Goal: Task Accomplishment & Management: Complete application form

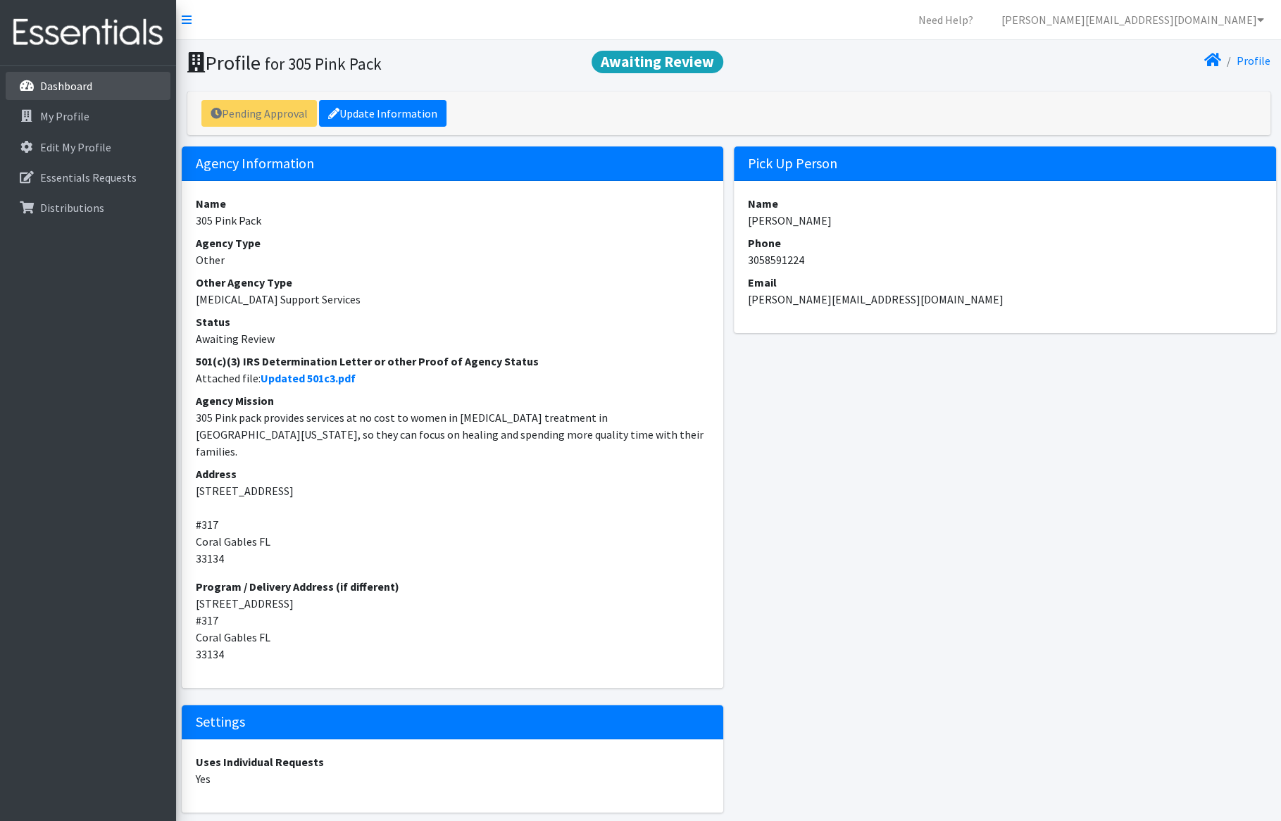
click at [80, 91] on p "Dashboard" at bounding box center [66, 86] width 52 height 14
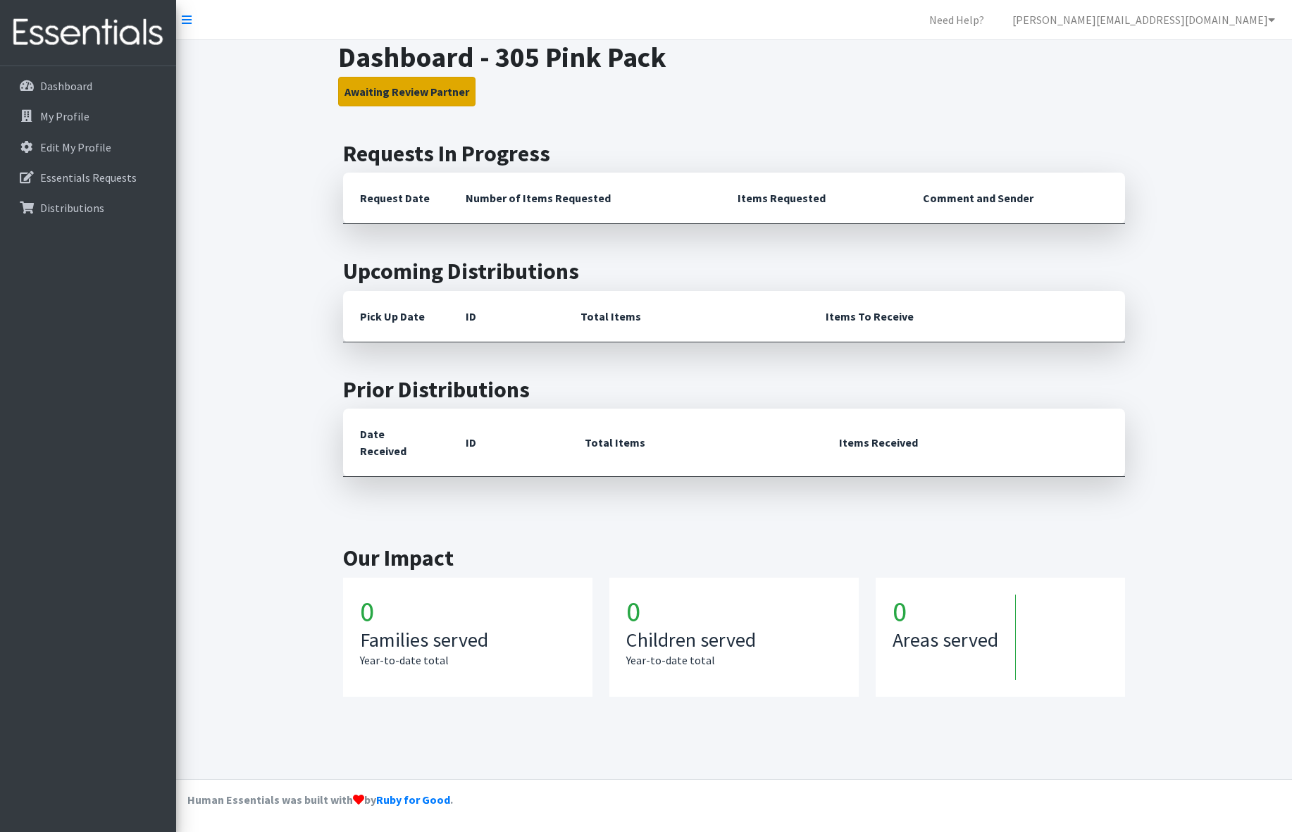
click at [368, 92] on button "Awaiting Review Partner" at bounding box center [406, 92] width 137 height 30
click at [56, 117] on p "My Profile" at bounding box center [64, 116] width 49 height 14
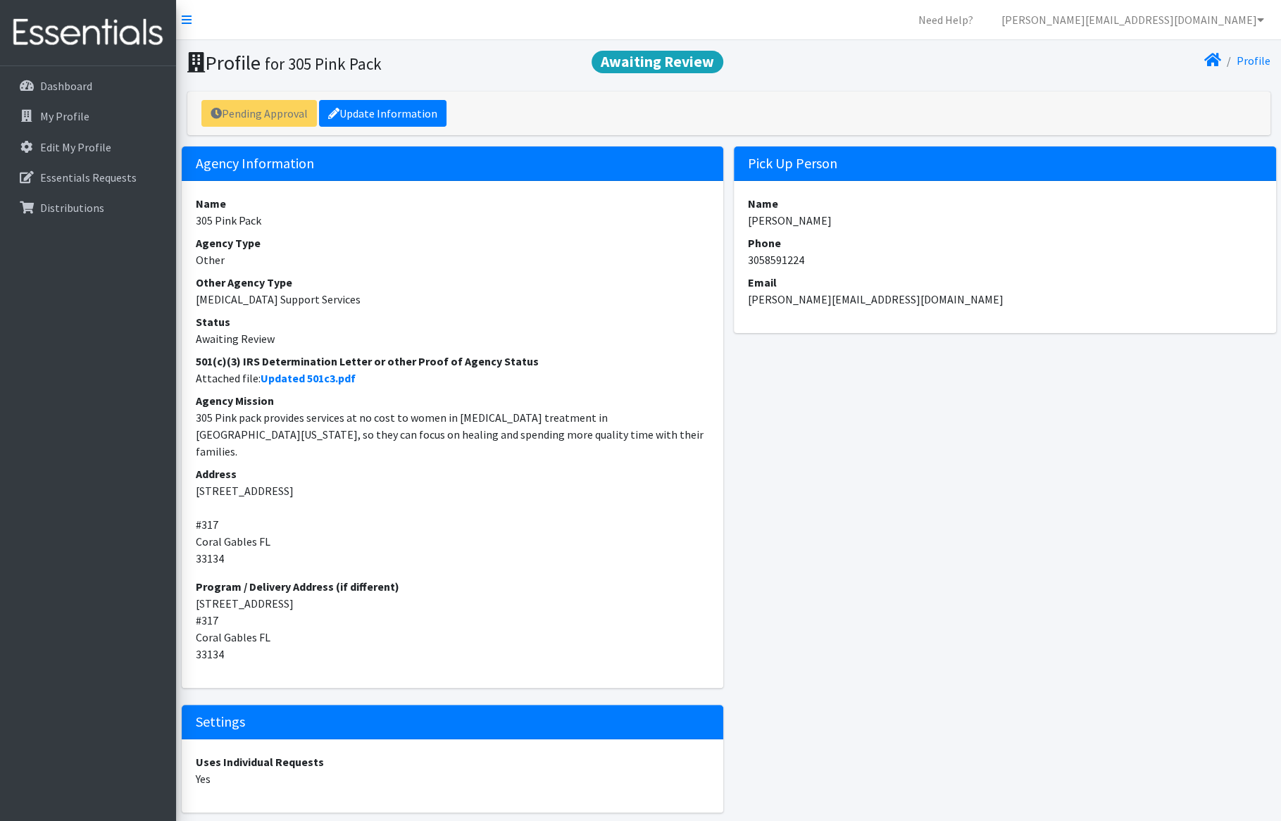
click at [278, 116] on div "Pending Approval Update Information" at bounding box center [728, 114] width 1083 height 44
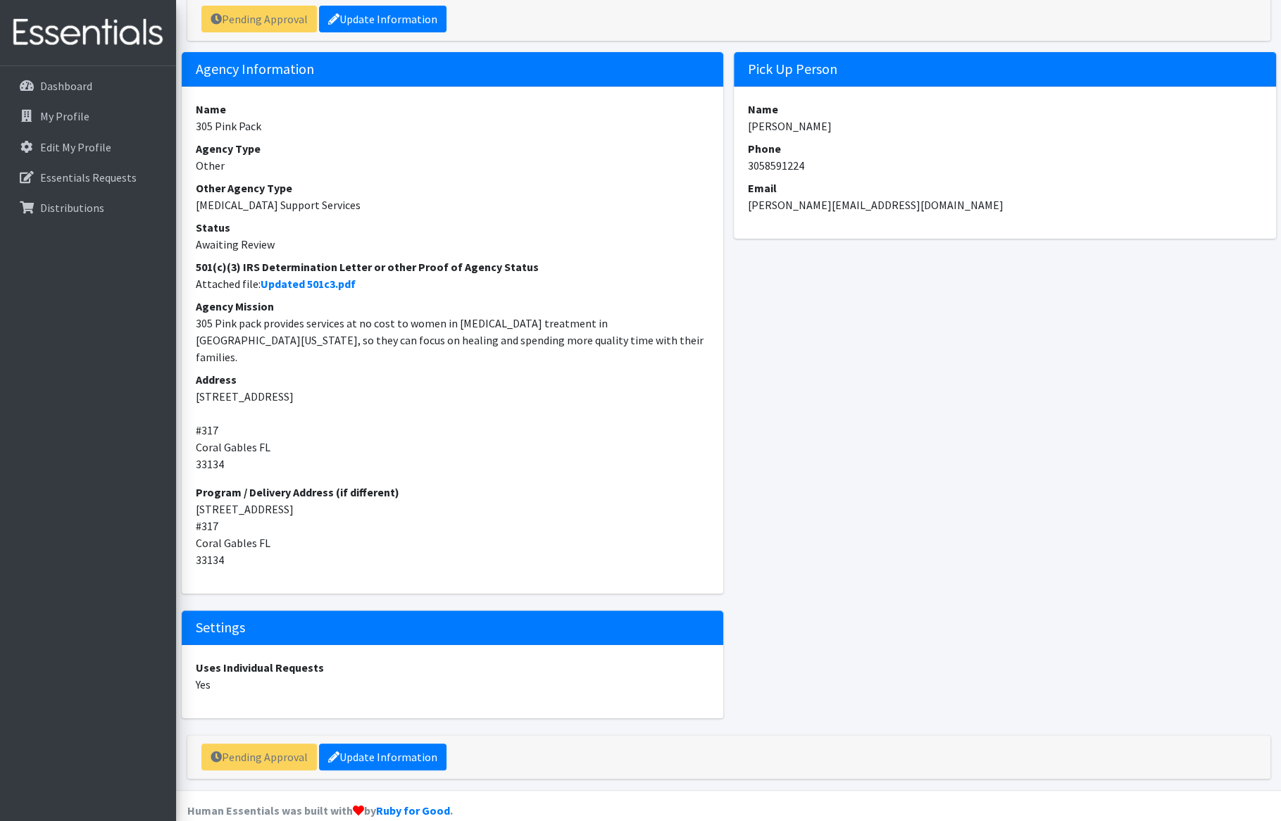
scroll to position [97, 0]
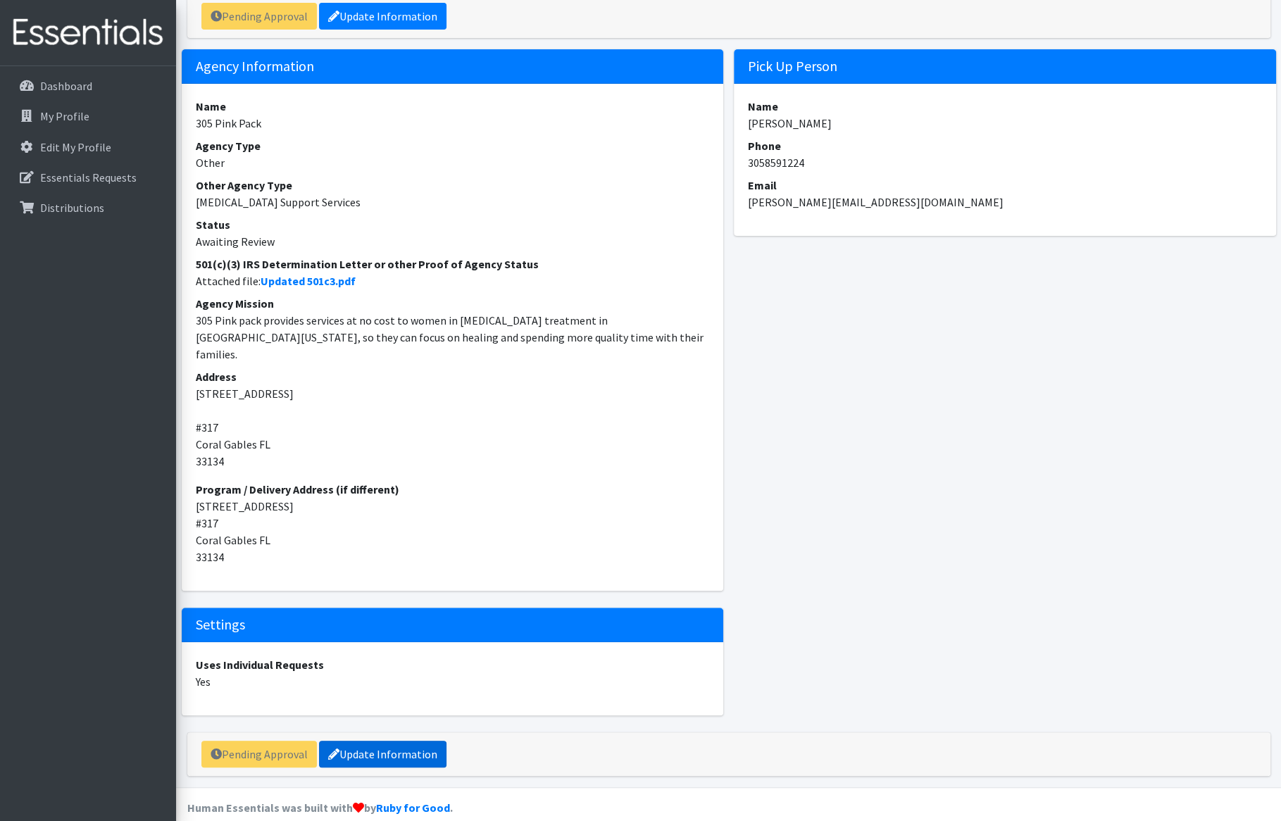
click at [436, 741] on link "Update Information" at bounding box center [382, 754] width 127 height 27
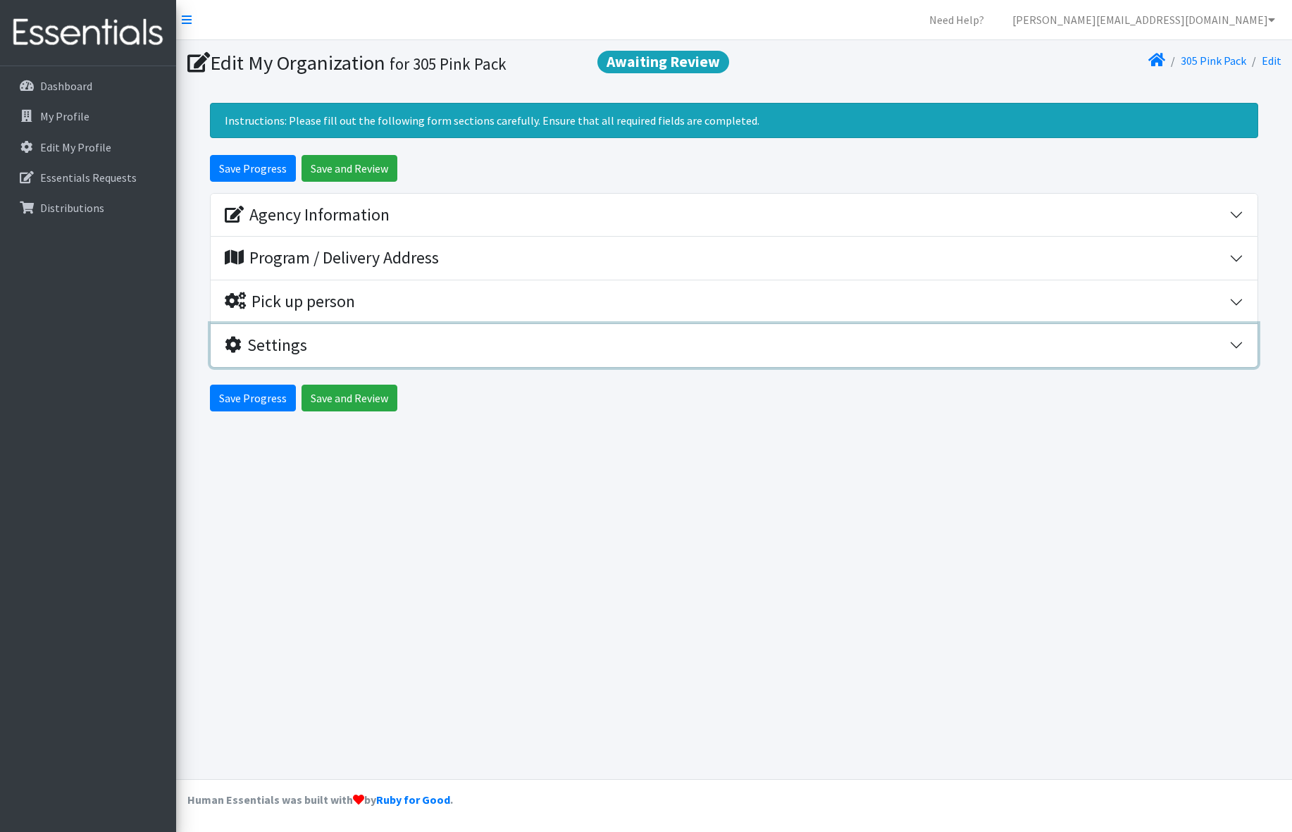
click at [351, 343] on div "Settings" at bounding box center [727, 345] width 1004 height 20
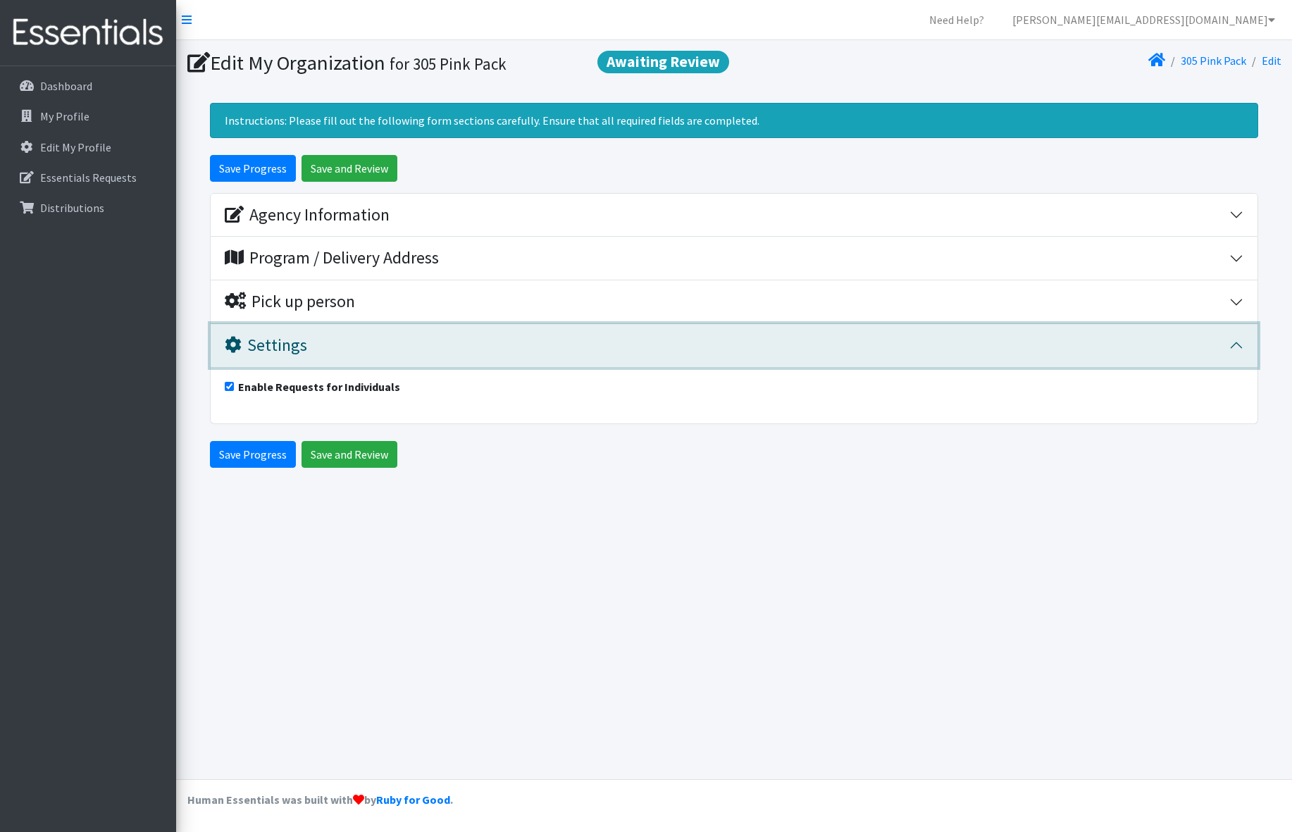
click at [351, 343] on div "Settings" at bounding box center [727, 345] width 1004 height 20
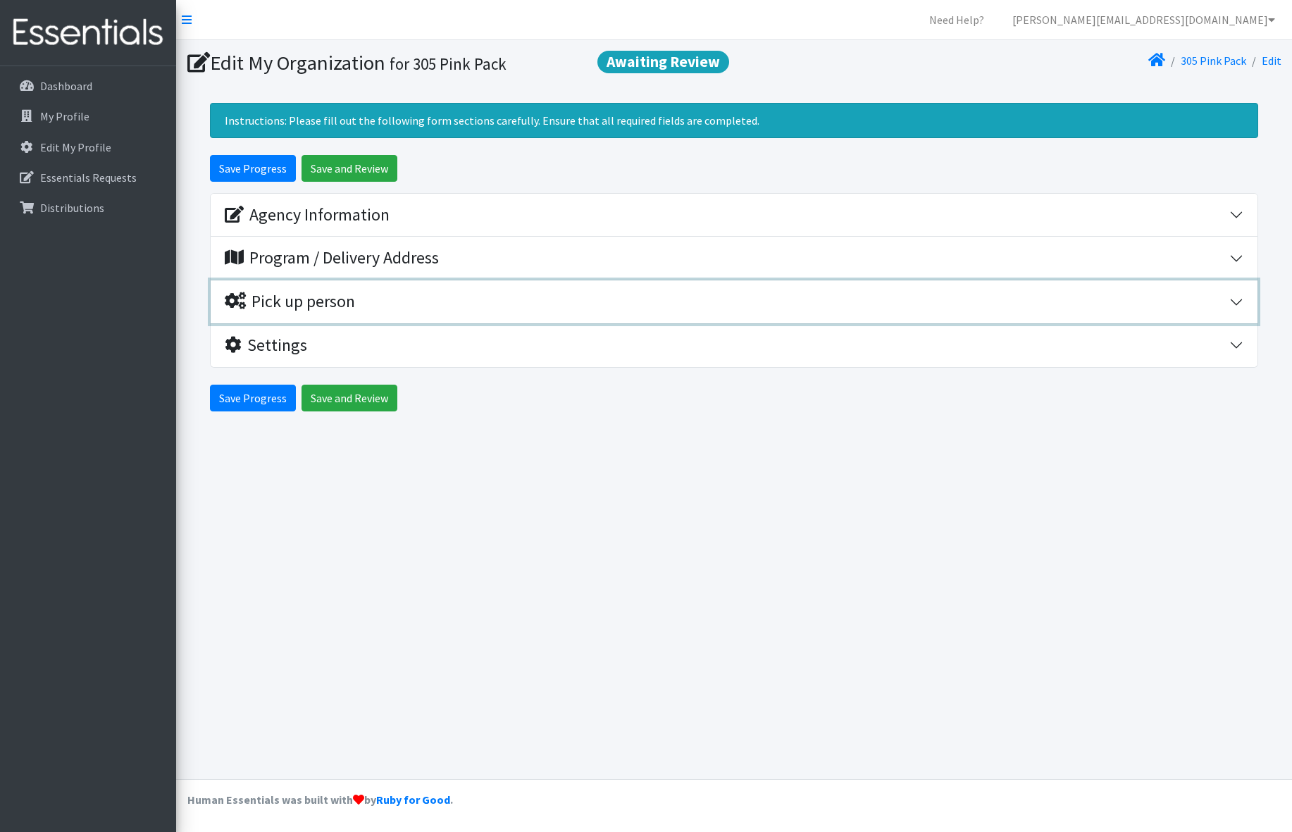
click at [351, 306] on div "Pick up person" at bounding box center [290, 302] width 130 height 20
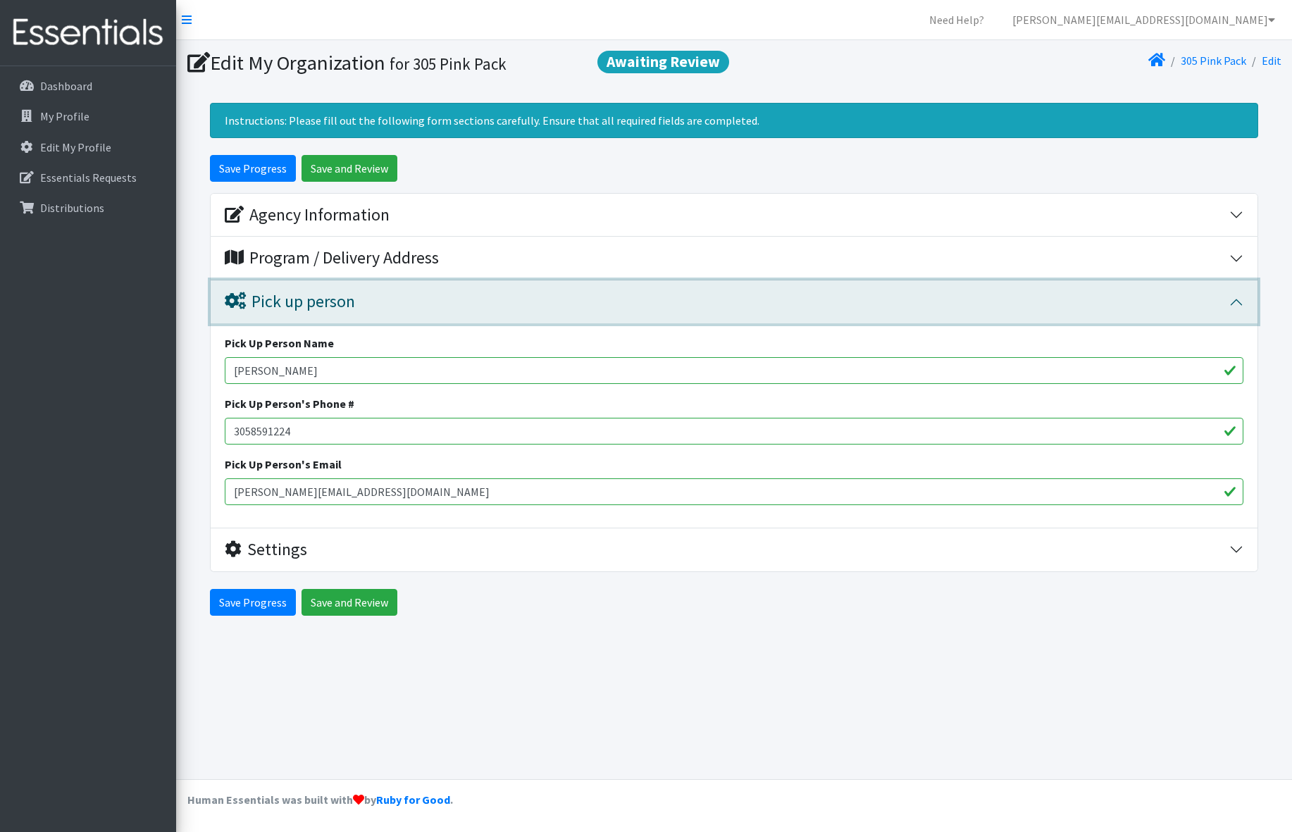
click at [351, 306] on div "Pick up person" at bounding box center [290, 302] width 130 height 20
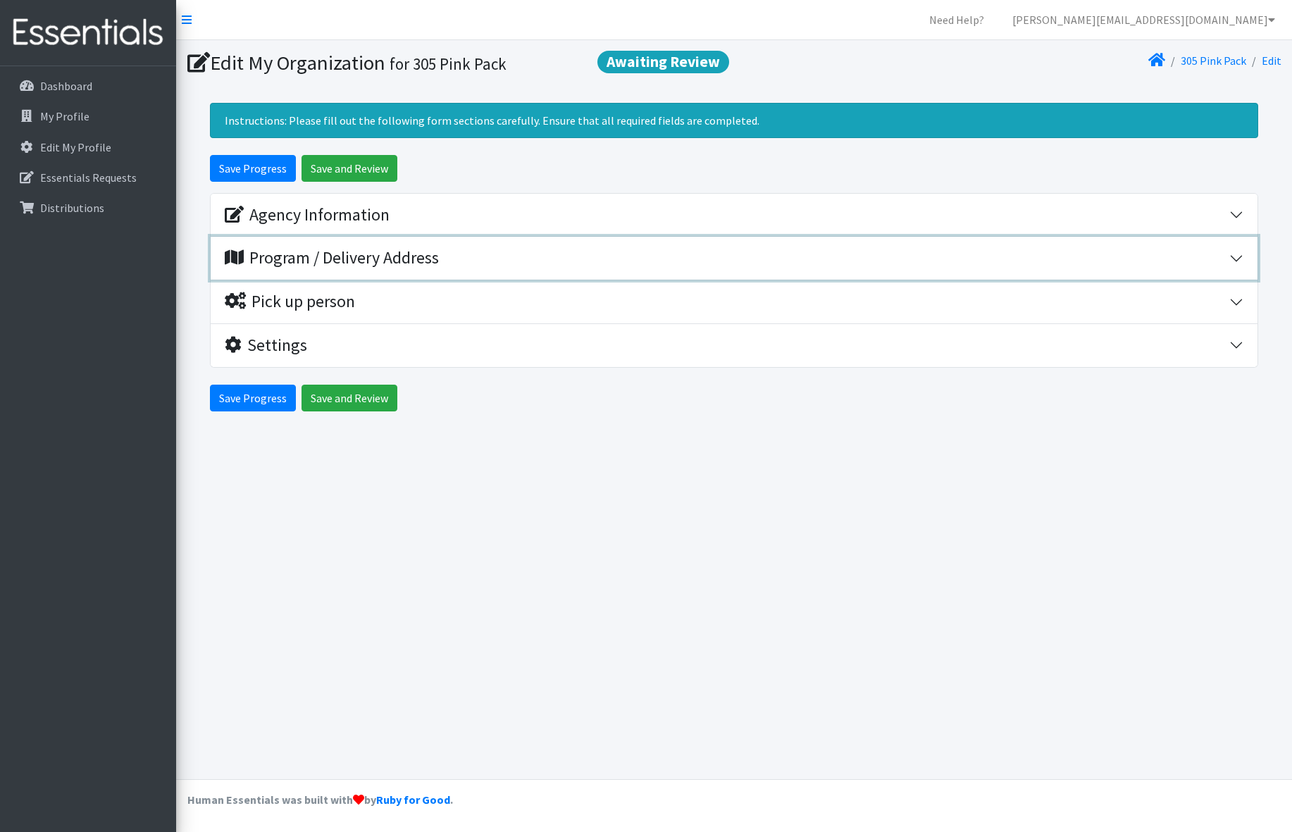
click at [352, 265] on div "Program / Delivery Address" at bounding box center [332, 258] width 214 height 20
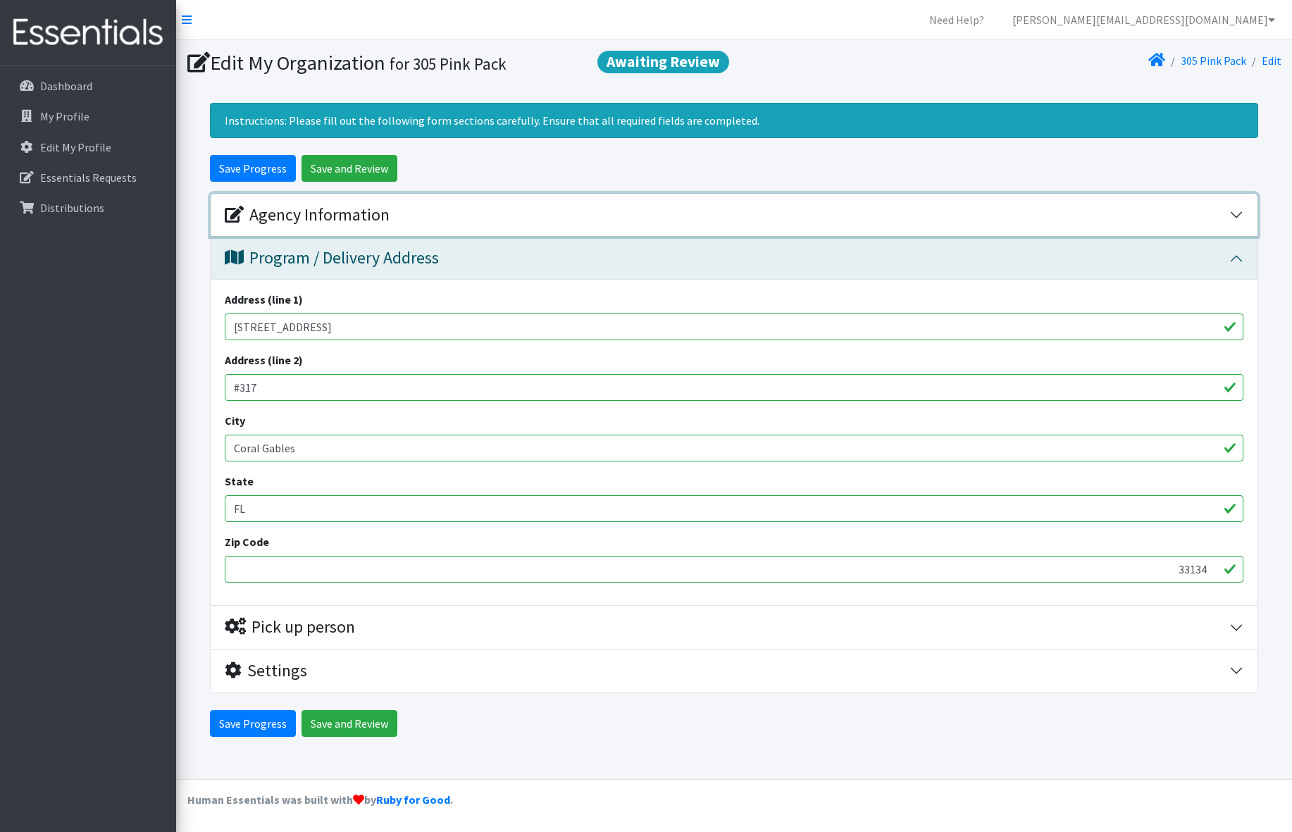
click at [309, 220] on div "Agency Information" at bounding box center [307, 215] width 165 height 20
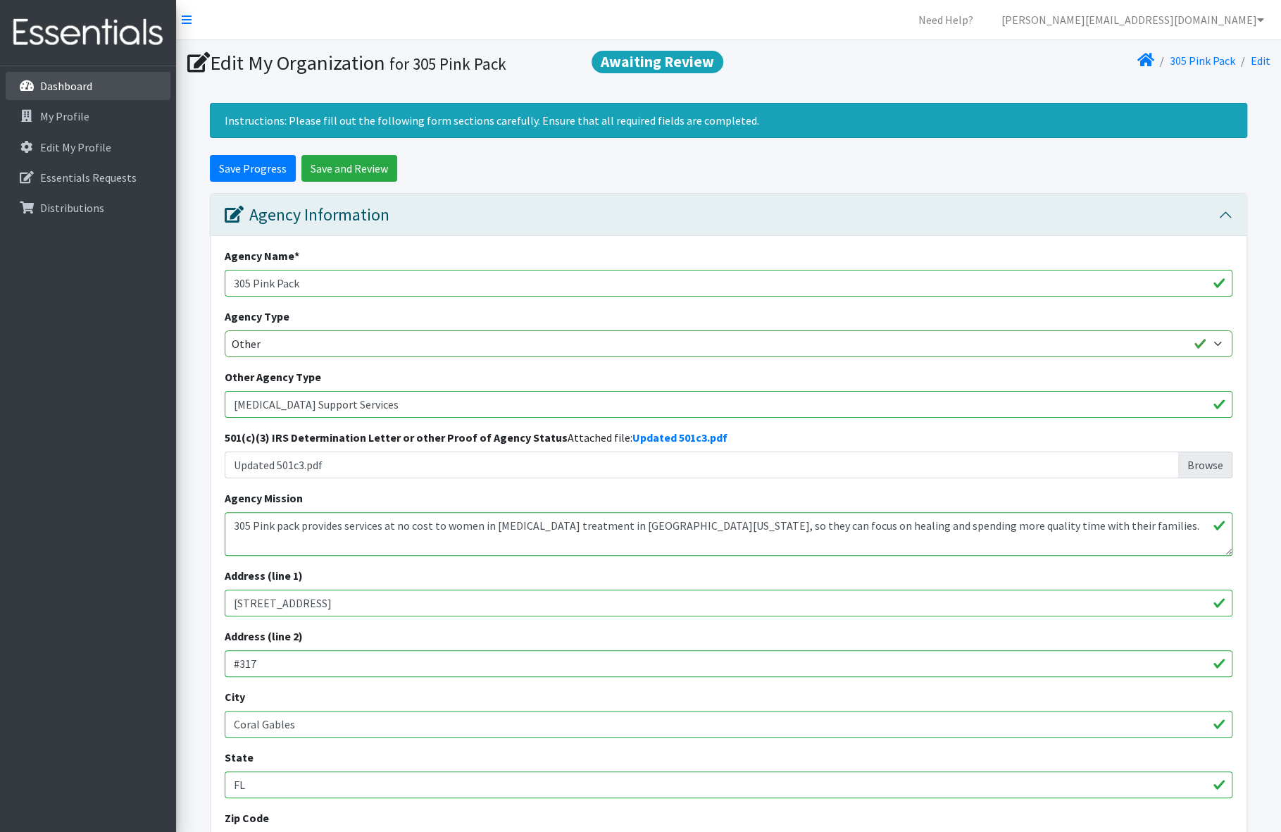
click at [84, 80] on p "Dashboard" at bounding box center [66, 86] width 52 height 14
